Goal: Information Seeking & Learning: Learn about a topic

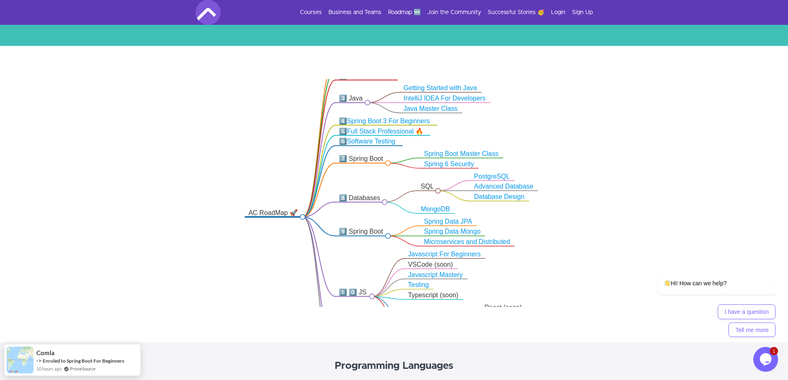
drag, startPoint x: 577, startPoint y: 134, endPoint x: 584, endPoint y: 148, distance: 15.4
click at [584, 147] on icon ".markmap{font:300 16px/20px sans-serif}.markmap-link{fill:none}.markmap-node>ci…" at bounding box center [394, 193] width 788 height 228
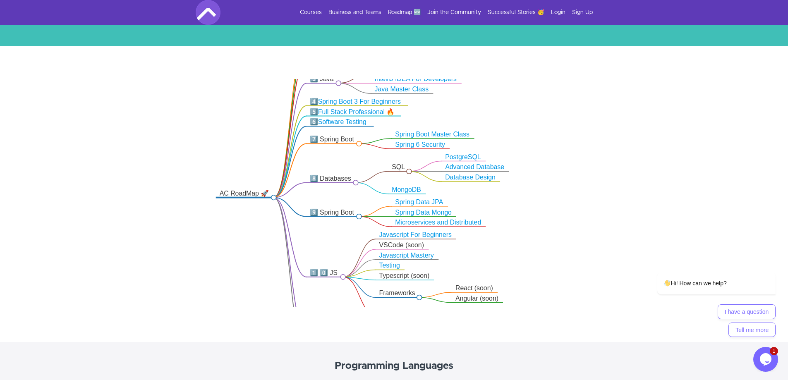
drag, startPoint x: 588, startPoint y: 151, endPoint x: 554, endPoint y: 120, distance: 46.3
click at [554, 120] on icon ".markmap{font:300 16px/20px sans-serif}.markmap-link{fill:none}.markmap-node>ci…" at bounding box center [394, 193] width 788 height 228
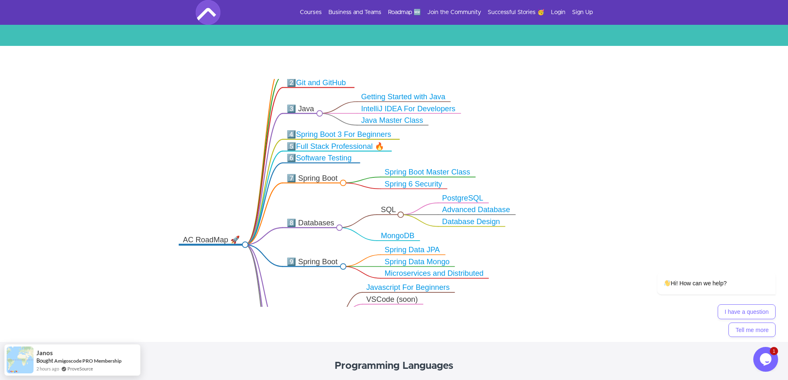
drag, startPoint x: 533, startPoint y: 234, endPoint x: 535, endPoint y: 316, distance: 82.3
click at [535, 316] on div ".markmap{font:300 16px/20px sans-serif}.markmap-link{fill:none}.markmap-node>ci…" at bounding box center [394, 194] width 788 height 296
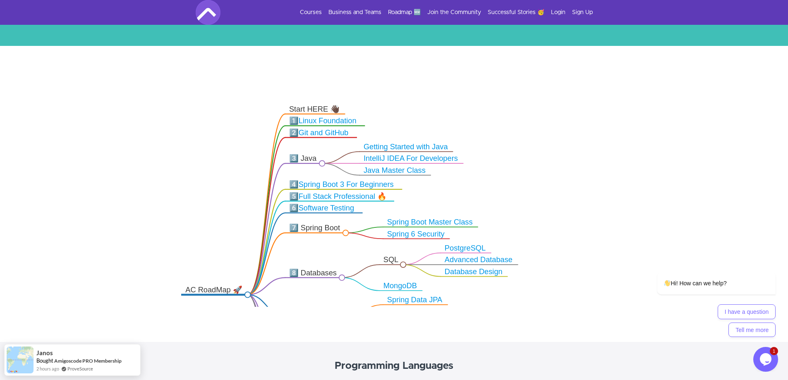
drag, startPoint x: 590, startPoint y: 163, endPoint x: 526, endPoint y: 236, distance: 97.0
click at [590, 209] on icon ".markmap{font:300 16px/20px sans-serif}.markmap-link{fill:none}.markmap-node>ci…" at bounding box center [394, 193] width 788 height 228
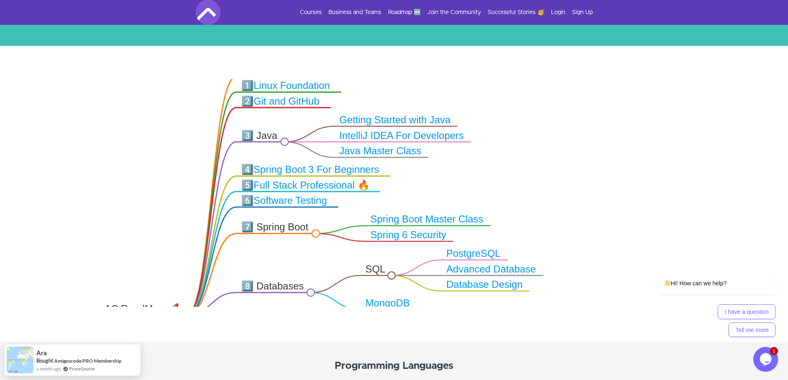
click at [406, 238] on link "Spring 6 Security" at bounding box center [409, 235] width 76 height 11
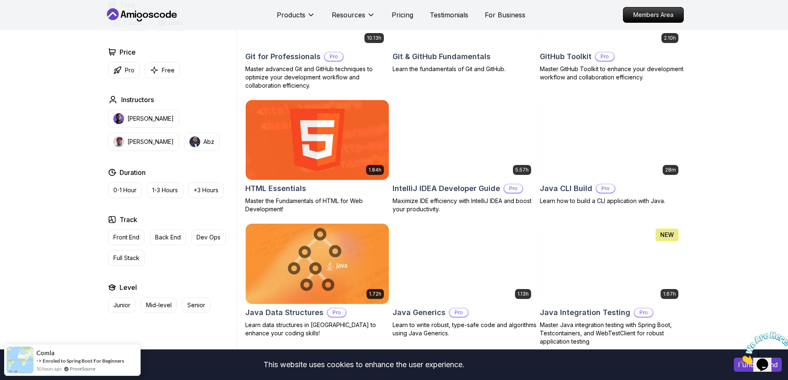
scroll to position [951, 0]
